Goal: Check status: Check status

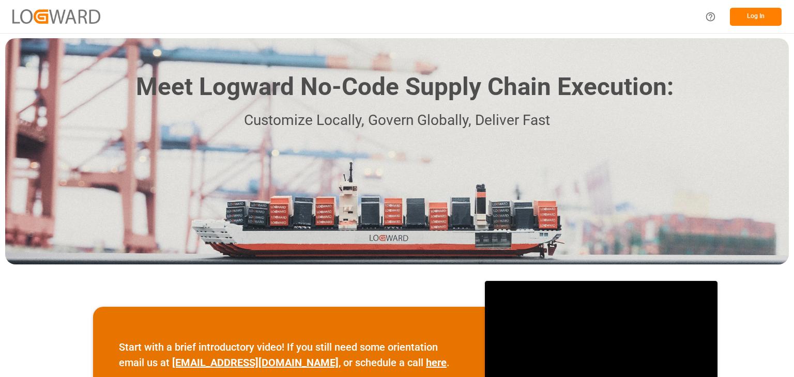
click at [746, 15] on button "Log In" at bounding box center [756, 17] width 52 height 18
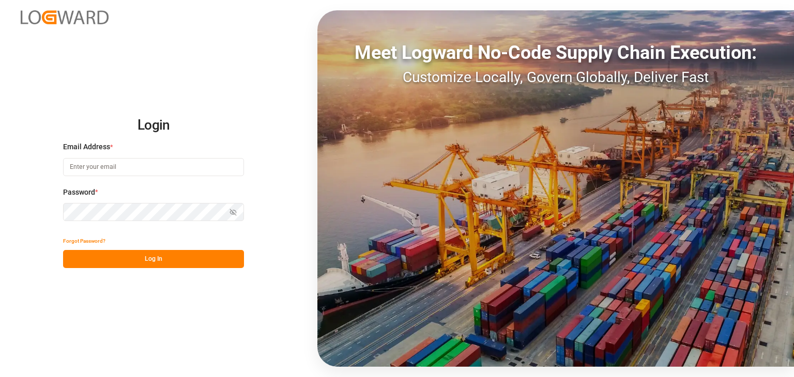
click at [131, 164] on input at bounding box center [153, 167] width 181 height 18
click at [24, 210] on div "Login Email Address * kevin.feuser@shift.eu Password * Show password Forgot Pas…" at bounding box center [397, 188] width 794 height 377
click at [158, 263] on button "Log In" at bounding box center [153, 259] width 181 height 18
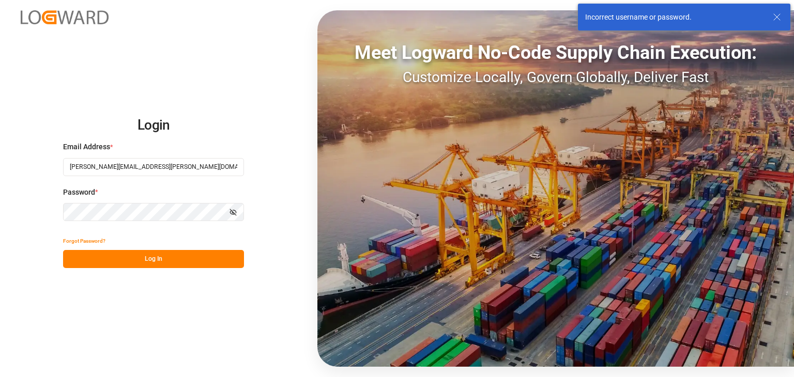
drag, startPoint x: 135, startPoint y: 164, endPoint x: 19, endPoint y: 167, distance: 116.9
click at [19, 167] on div "Login Email Address * kevin.feuser@shift.eu Password * Show password Forgot Pas…" at bounding box center [397, 188] width 794 height 377
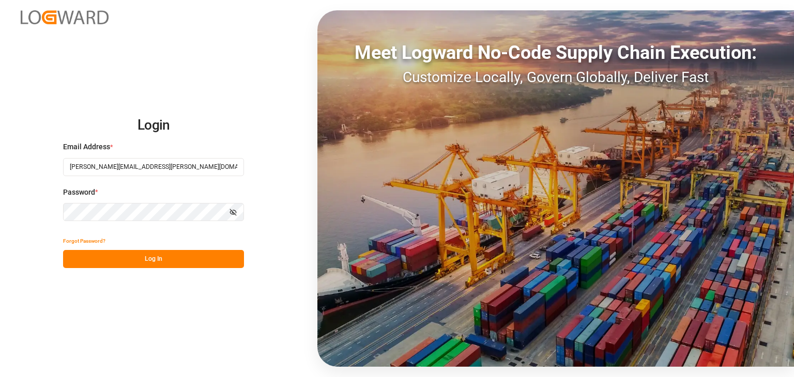
type input "kevin.feuser@shiftx.eu"
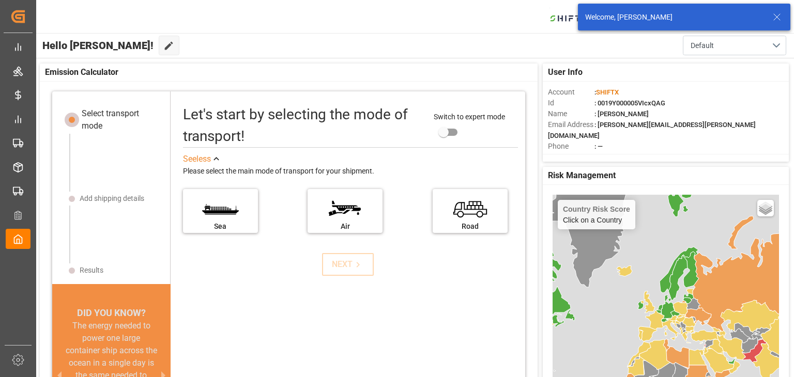
click at [780, 18] on icon at bounding box center [777, 17] width 12 height 12
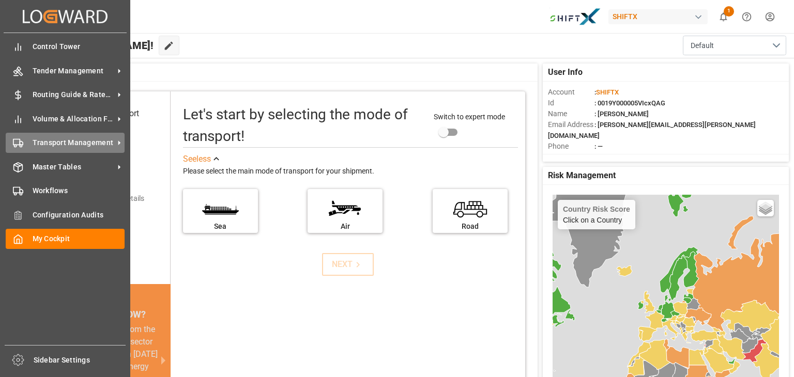
click at [56, 140] on span "Transport Management" at bounding box center [74, 143] width 82 height 11
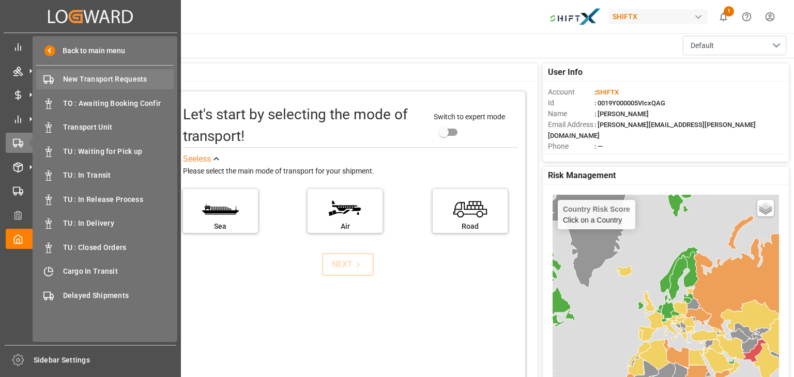
click at [112, 83] on span "New Transport Requests" at bounding box center [118, 79] width 111 height 11
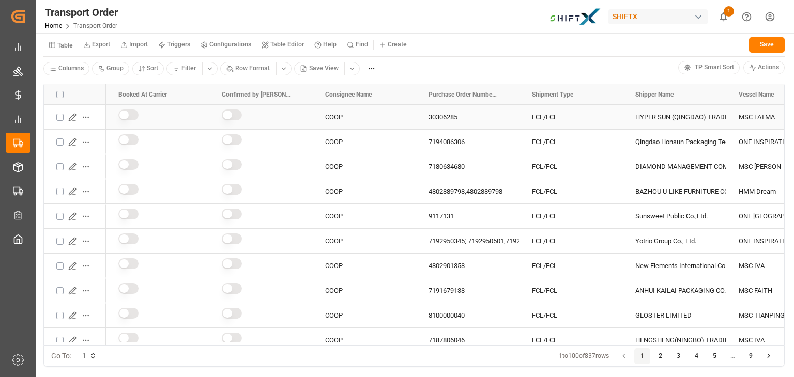
click at [73, 118] on icon "Press SPACE to select this row." at bounding box center [72, 117] width 8 height 8
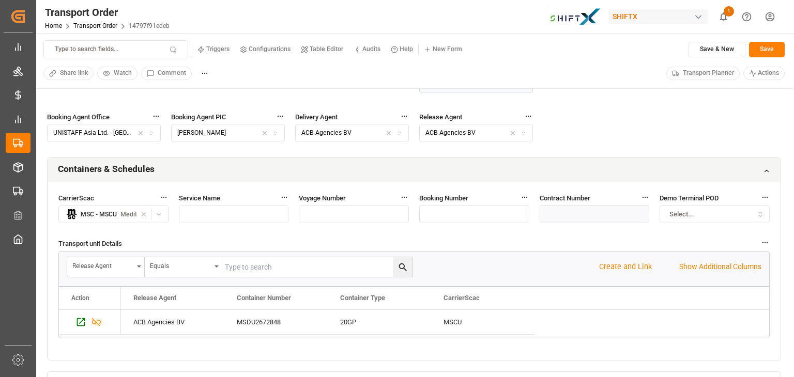
scroll to position [521, 0]
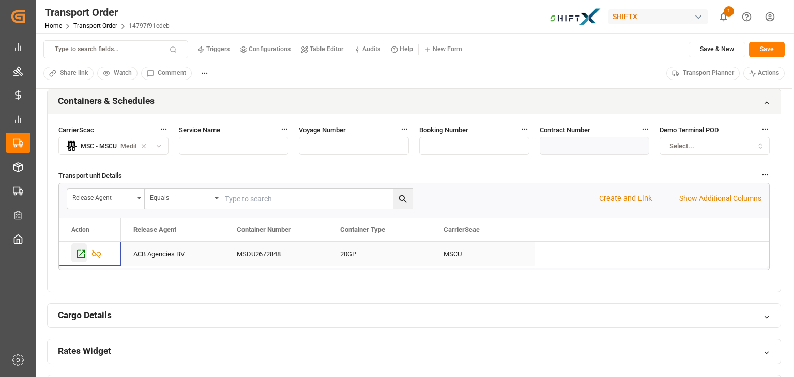
click at [83, 249] on icon "Press SPACE to select this row." at bounding box center [80, 254] width 11 height 11
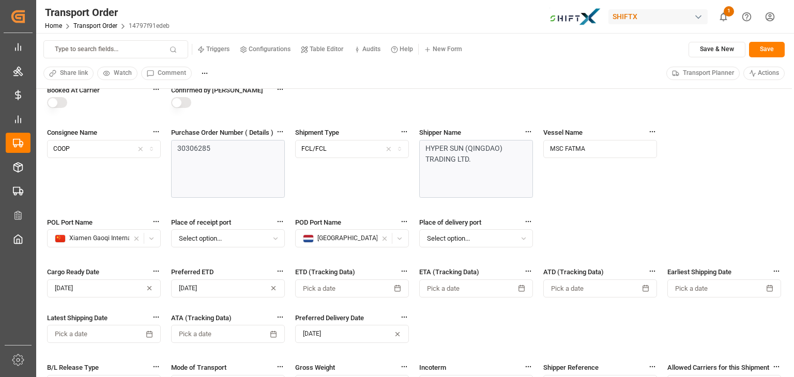
scroll to position [0, 0]
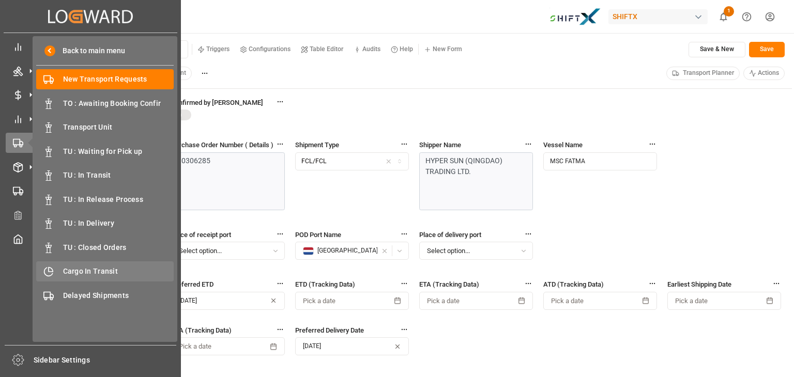
click at [109, 265] on div "Cargo In Transit Cargo In Transit" at bounding box center [105, 272] width 138 height 20
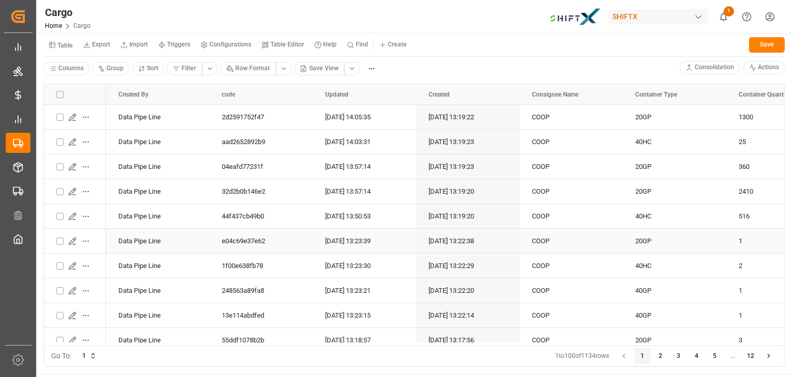
scroll to position [85, 0]
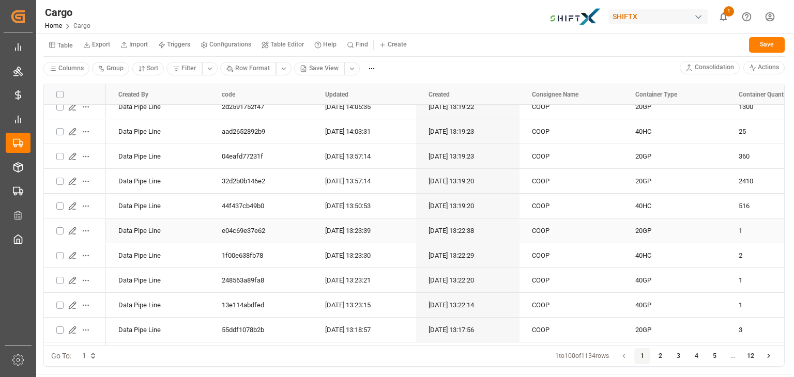
click at [72, 227] on icon "Press SPACE to select this row." at bounding box center [72, 231] width 8 height 8
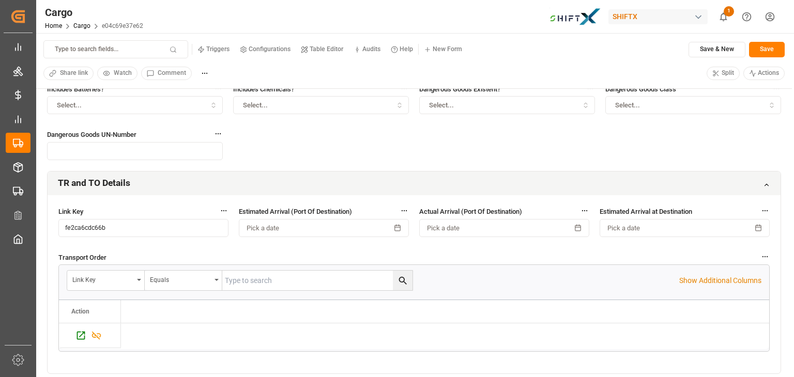
scroll to position [260, 0]
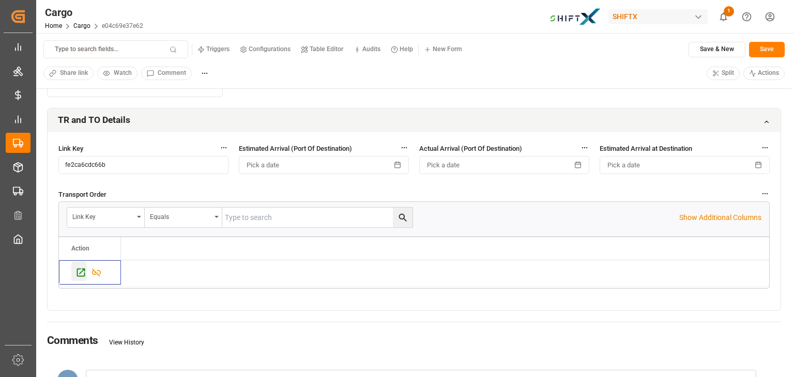
click at [81, 275] on icon "Press SPACE to select this row." at bounding box center [80, 272] width 11 height 11
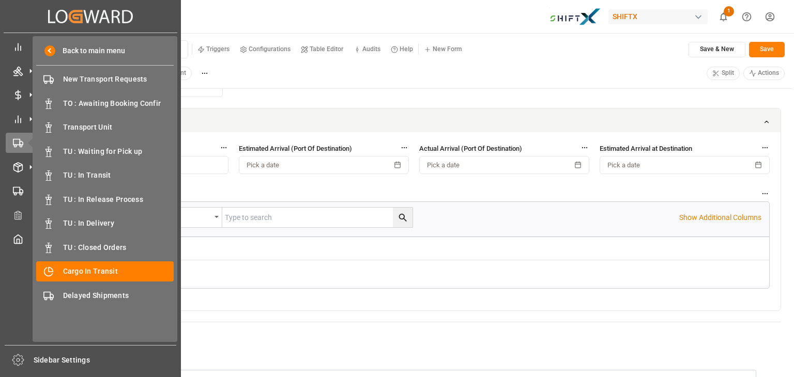
click at [77, 20] on icon "Created by potrace 1.15, written by [PERSON_NAME] [DATE]-[DATE]" at bounding box center [90, 16] width 85 height 17
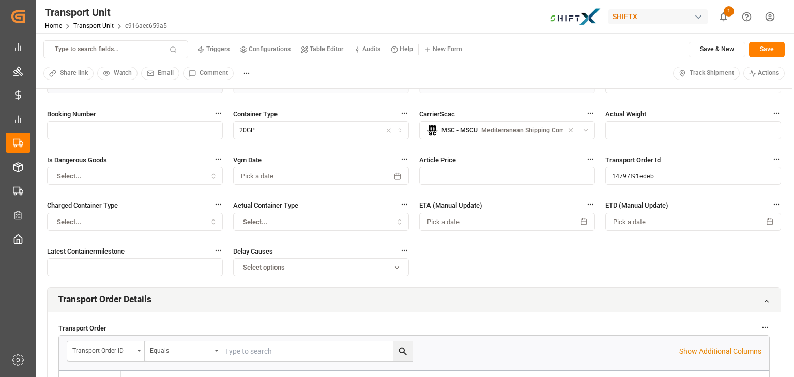
scroll to position [10, 0]
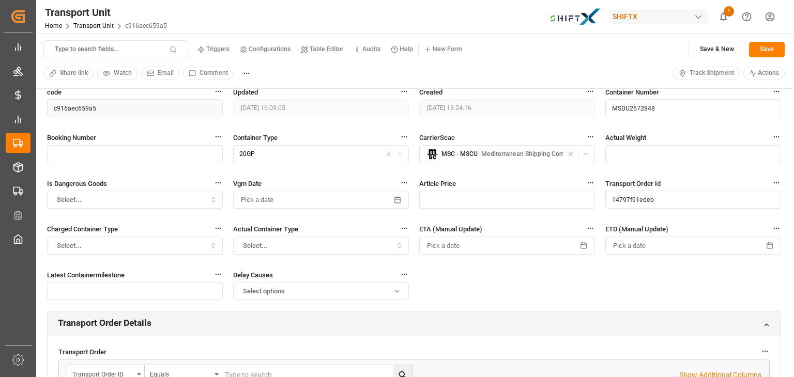
click at [705, 74] on span "Track Shipment" at bounding box center [712, 73] width 44 height 9
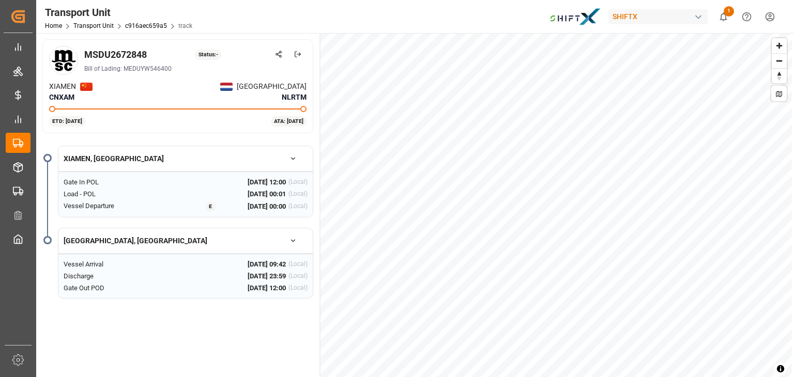
click at [428, 0] on html "Created by potrace 1.15, written by Peter Selinger 2001-2017 Created by potrace…" at bounding box center [397, 188] width 794 height 377
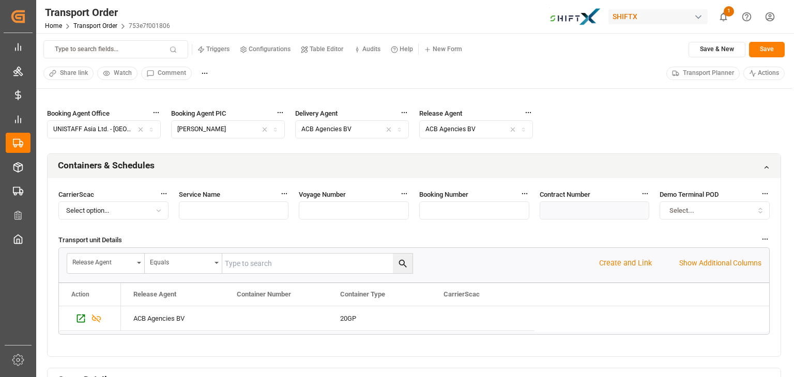
scroll to position [456, 0]
click at [79, 315] on icon "Press SPACE to select this row." at bounding box center [80, 319] width 11 height 11
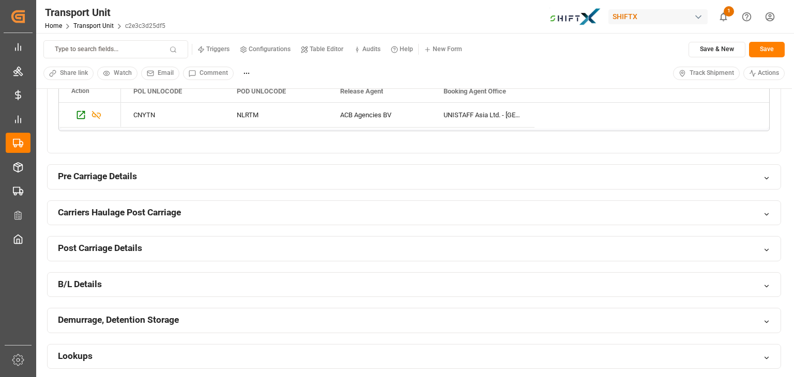
scroll to position [327, 0]
click at [546, 273] on div "B/L Details" at bounding box center [414, 284] width 733 height 24
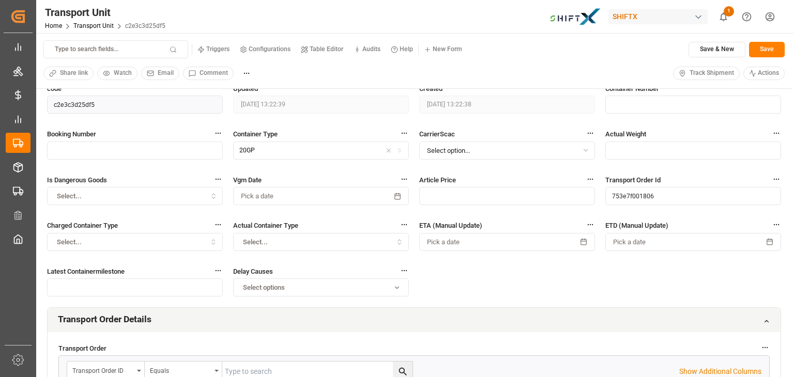
scroll to position [0, 0]
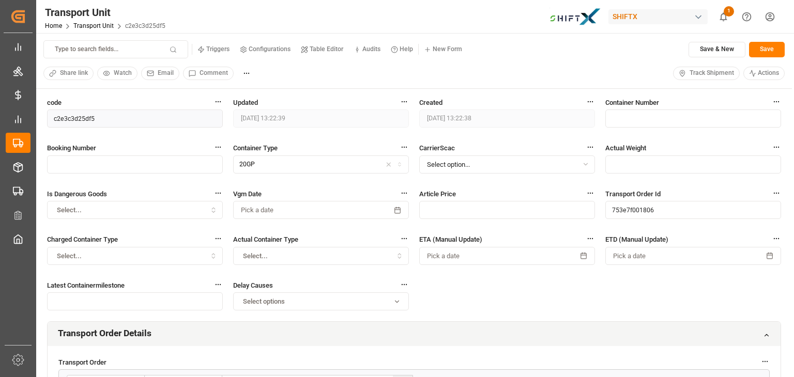
click at [699, 73] on span "Track Shipment" at bounding box center [712, 73] width 44 height 9
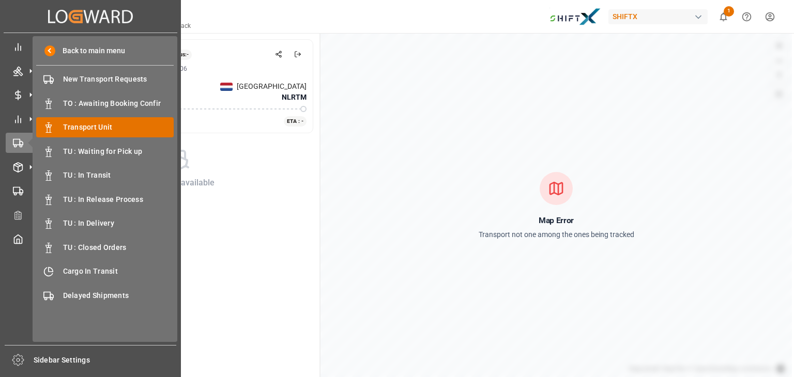
click at [92, 130] on span "Transport Unit" at bounding box center [118, 127] width 111 height 11
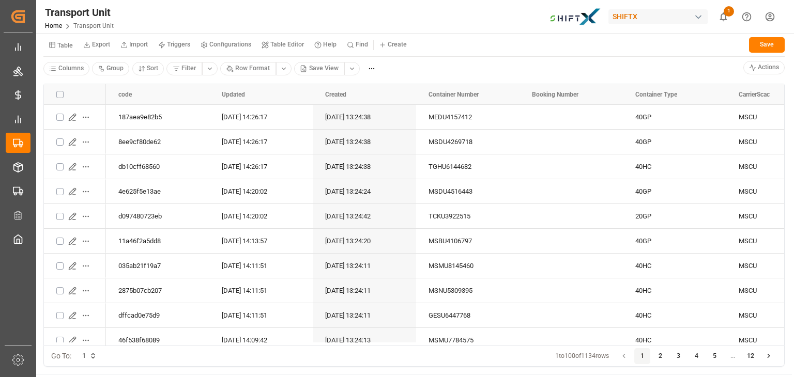
click at [352, 70] on html "Created by potrace 1.15, written by Peter Selinger 2001-2017 Created by potrace…" at bounding box center [397, 188] width 794 height 377
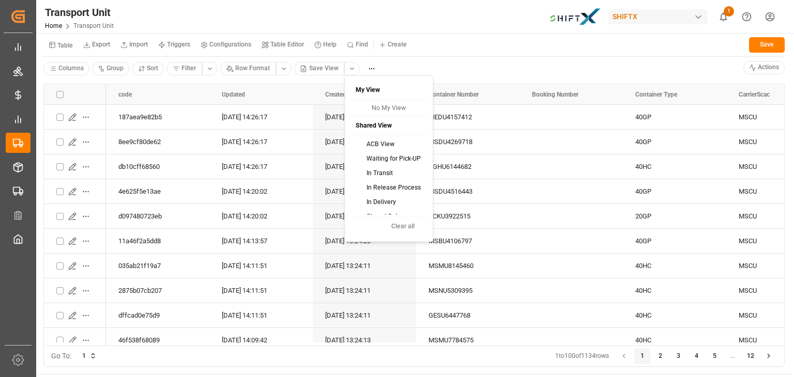
click at [377, 149] on div "ACB View" at bounding box center [388, 144] width 73 height 14
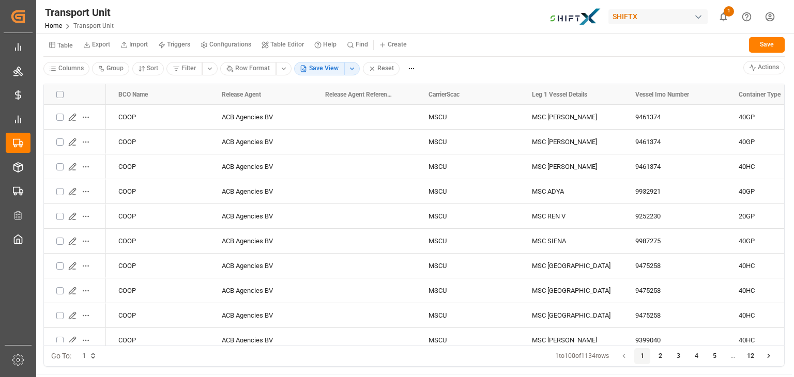
click at [372, 73] on span at bounding box center [372, 68] width 7 height 9
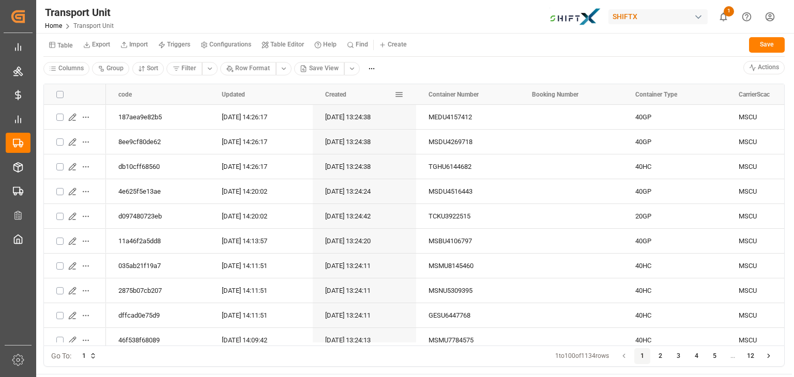
click at [334, 92] on span "Created" at bounding box center [335, 94] width 21 height 7
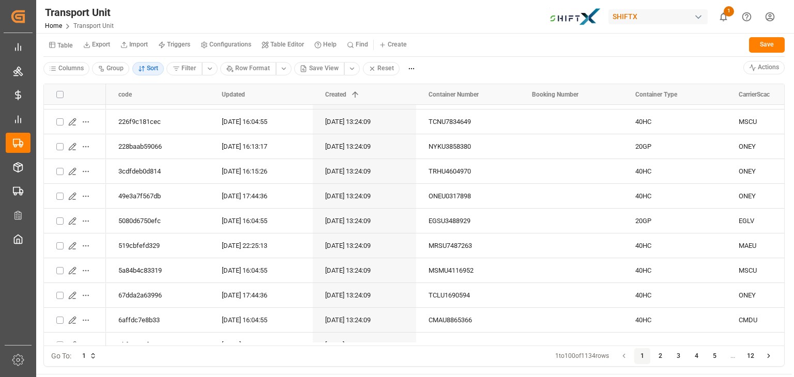
scroll to position [2244, 0]
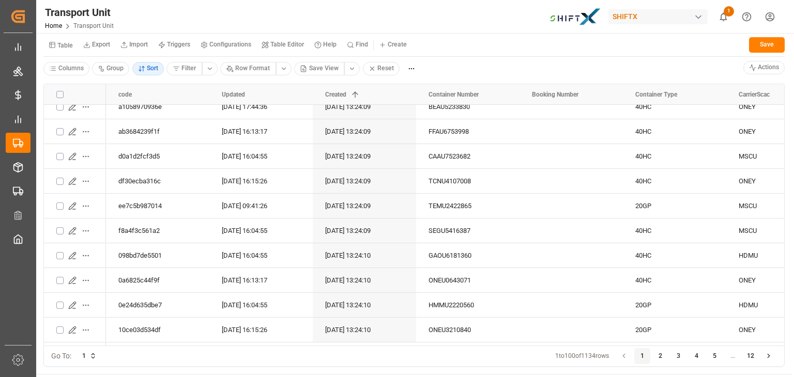
click at [756, 353] on button "12" at bounding box center [751, 356] width 17 height 17
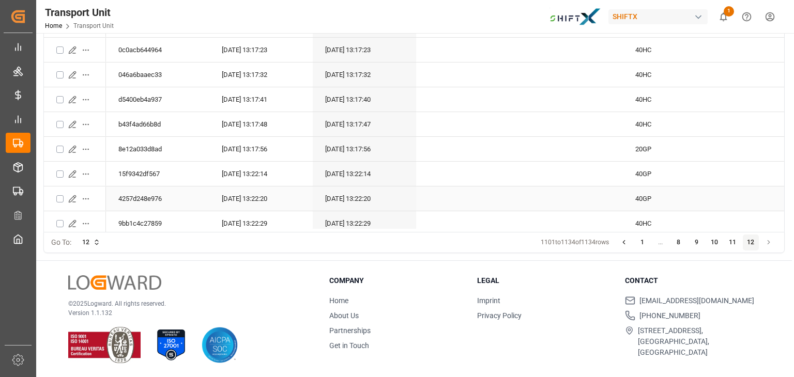
scroll to position [573, 0]
click at [70, 197] on icon "Press SPACE to select this row." at bounding box center [72, 200] width 8 height 8
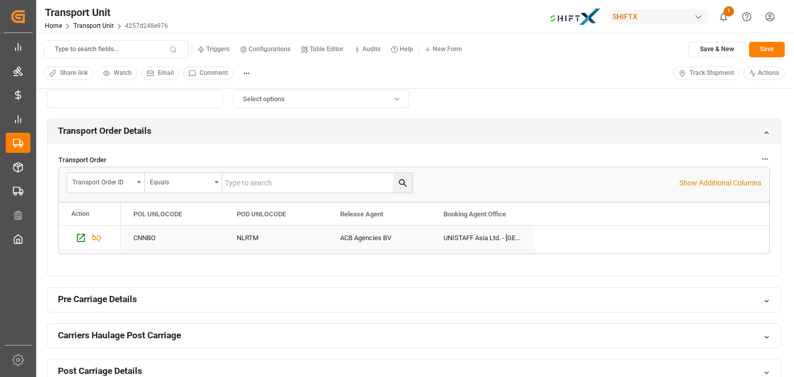
scroll to position [205, 0]
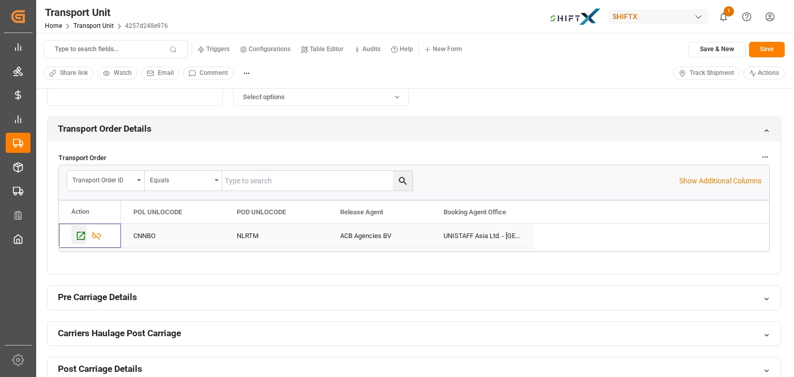
click at [83, 233] on icon "Press SPACE to select this row." at bounding box center [81, 236] width 8 height 8
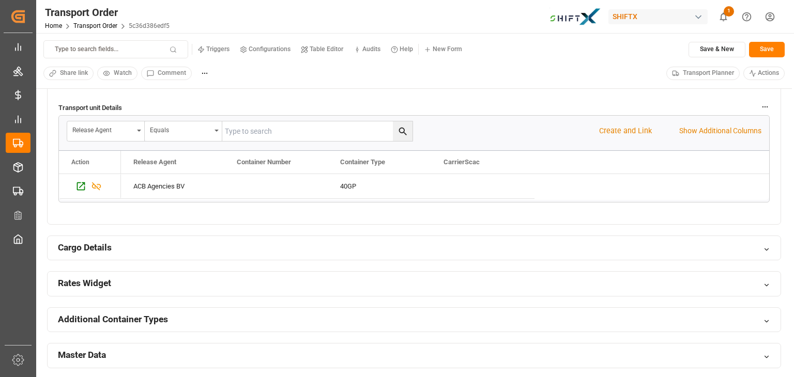
scroll to position [591, 0]
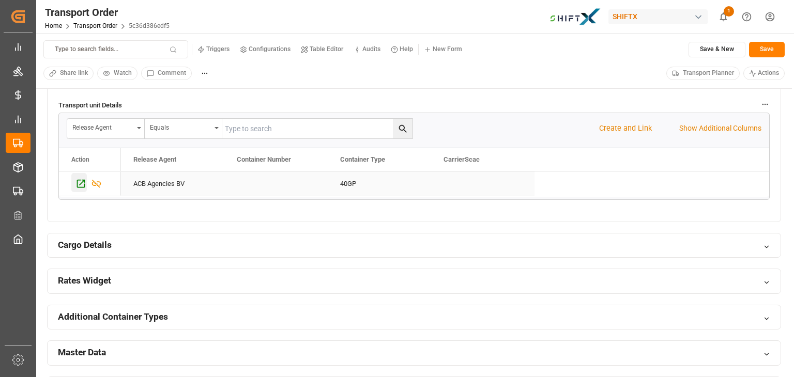
click at [84, 179] on icon "Press SPACE to select this row." at bounding box center [81, 183] width 8 height 8
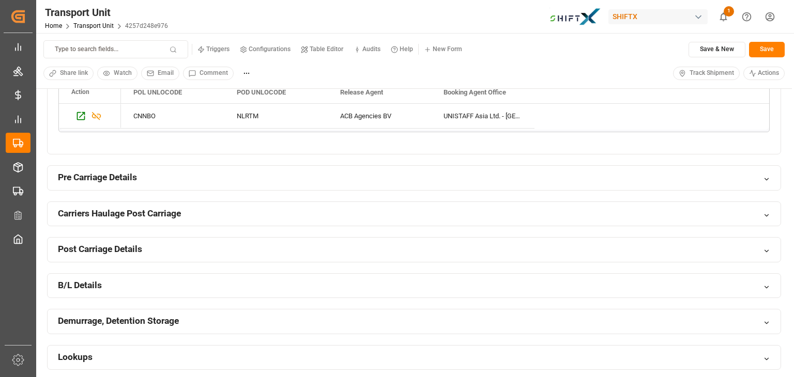
scroll to position [333, 0]
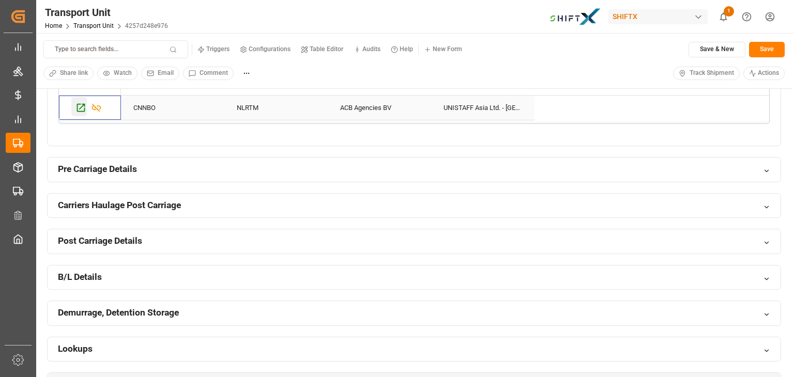
click at [80, 104] on icon "Press SPACE to select this row." at bounding box center [80, 107] width 11 height 11
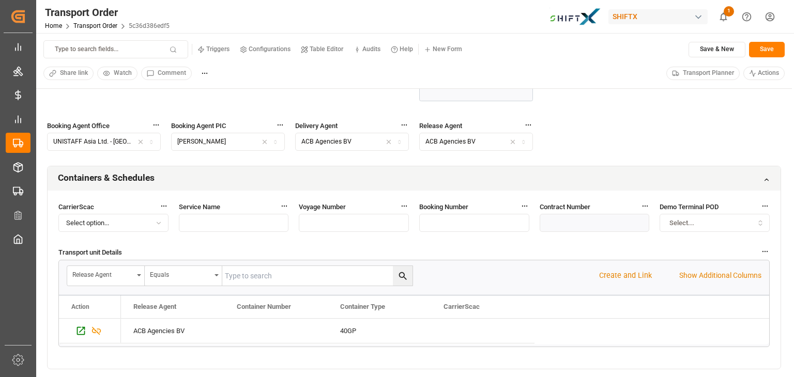
scroll to position [434, 0]
